Goal: Contribute content

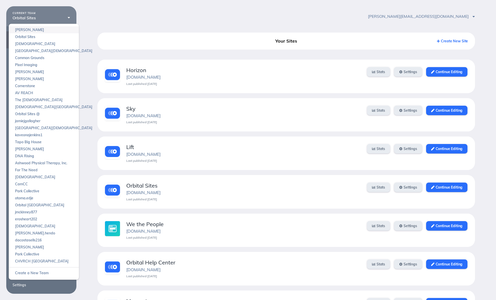
click at [45, 28] on link "Jeremy" at bounding box center [44, 29] width 70 height 7
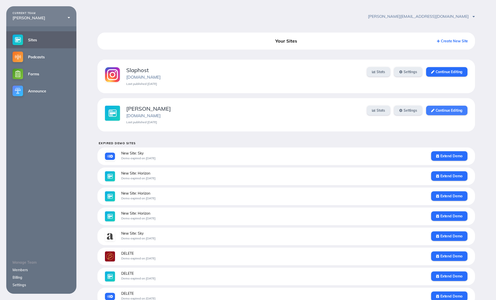
click at [450, 113] on link "Continue Editing" at bounding box center [446, 111] width 41 height 10
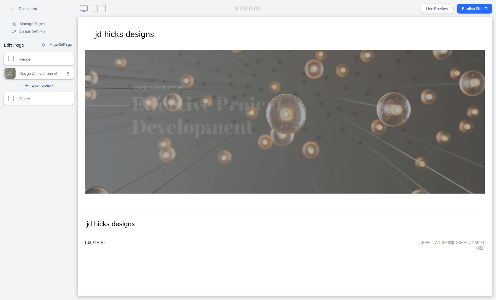
click at [43, 86] on span "Add Section" at bounding box center [43, 86] width 22 height 5
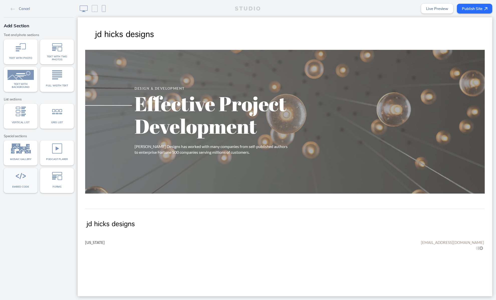
click at [29, 184] on div "Embed code" at bounding box center [21, 187] width 26 height 7
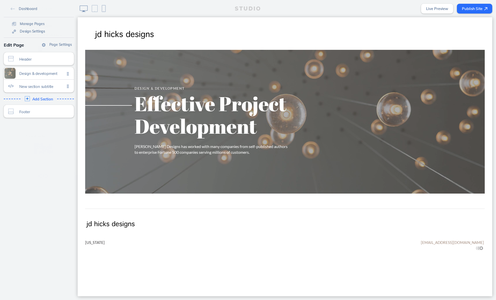
scroll to position [55, 0]
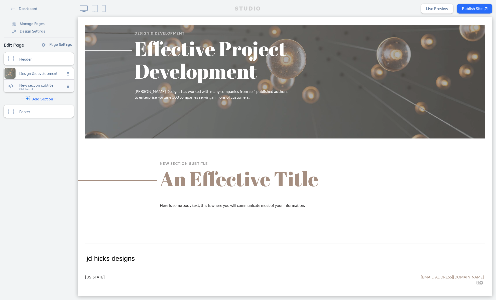
click at [41, 88] on span "New section subtitle Click to edit" at bounding box center [42, 86] width 46 height 4
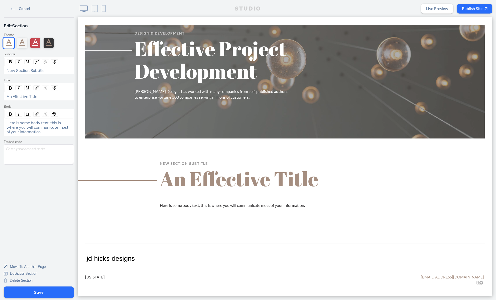
click at [38, 152] on textarea at bounding box center [39, 154] width 70 height 20
paste textarea "https://1416824.my1003app.com/2636067/register"
type textarea "<iframe src='https://1416824.my1003app.com/2636067/register '></iframe>"
click at [56, 291] on button "Save" at bounding box center [39, 292] width 70 height 12
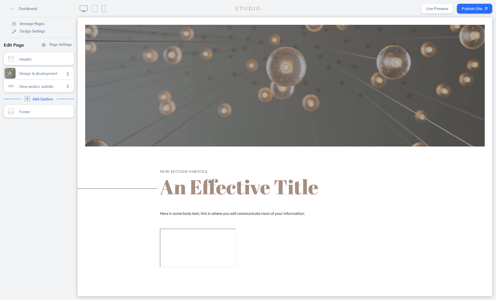
scroll to position [94, 0]
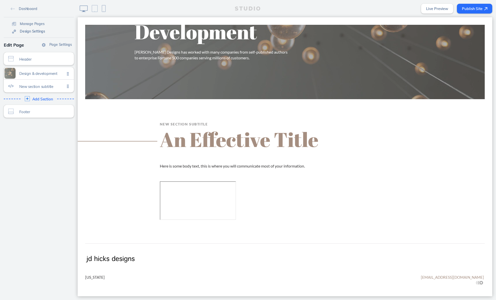
click at [35, 31] on span "Design Settings" at bounding box center [32, 31] width 25 height 5
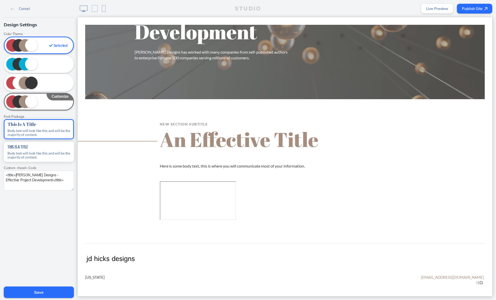
click at [58, 180] on textarea "<title>[PERSON_NAME] Designs - Effective Project Development</title>" at bounding box center [39, 181] width 70 height 20
